Goal: Information Seeking & Learning: Learn about a topic

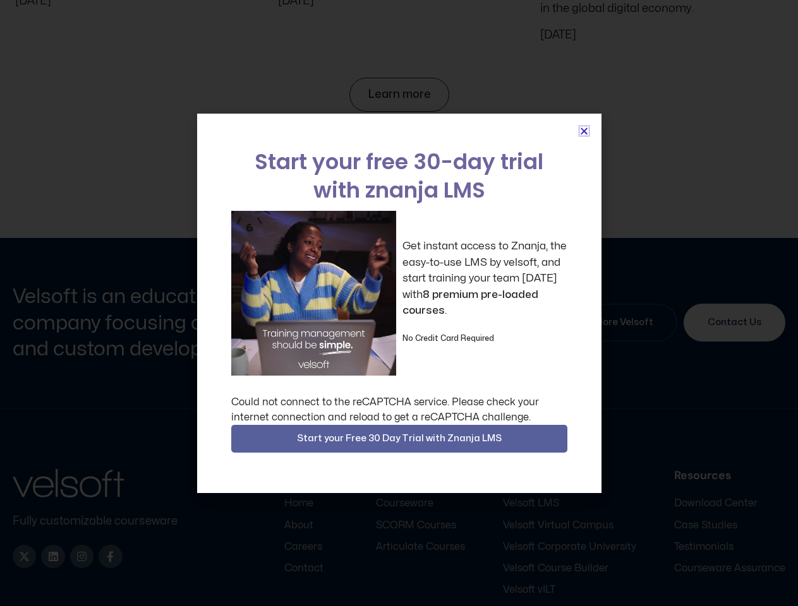
scroll to position [5399, 0]
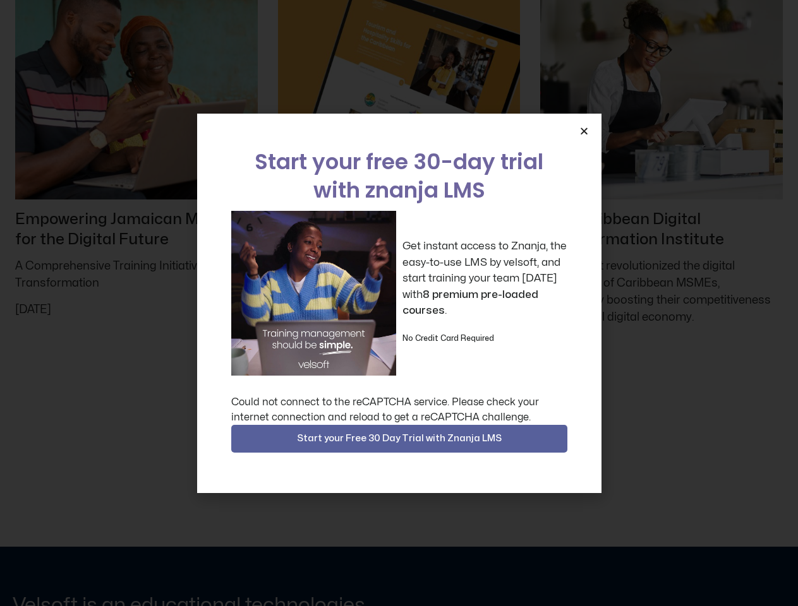
click at [399, 303] on div "Get instant access to Znanja, the easy-to-use LMS by velsoft, and start trainin…" at bounding box center [399, 293] width 336 height 165
click at [584, 131] on icon "Close" at bounding box center [583, 130] width 9 height 9
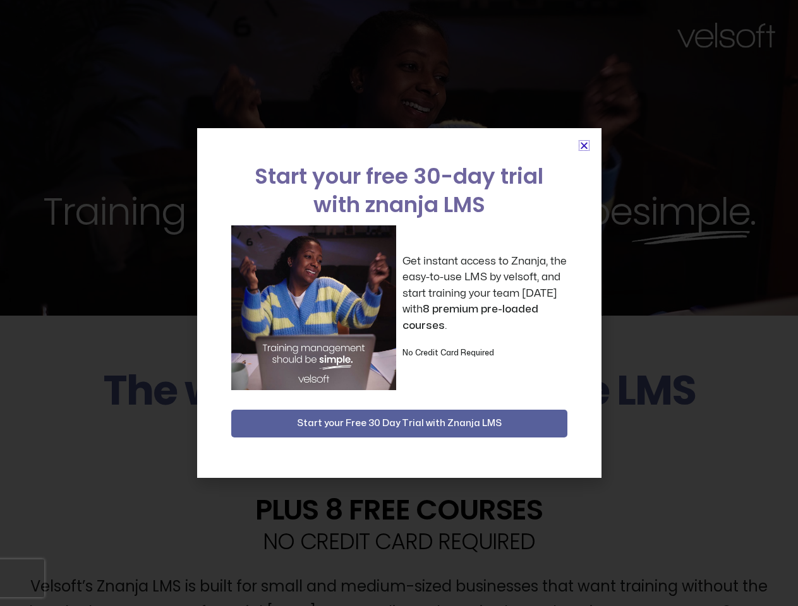
scroll to position [2896, 0]
